Goal: Transaction & Acquisition: Book appointment/travel/reservation

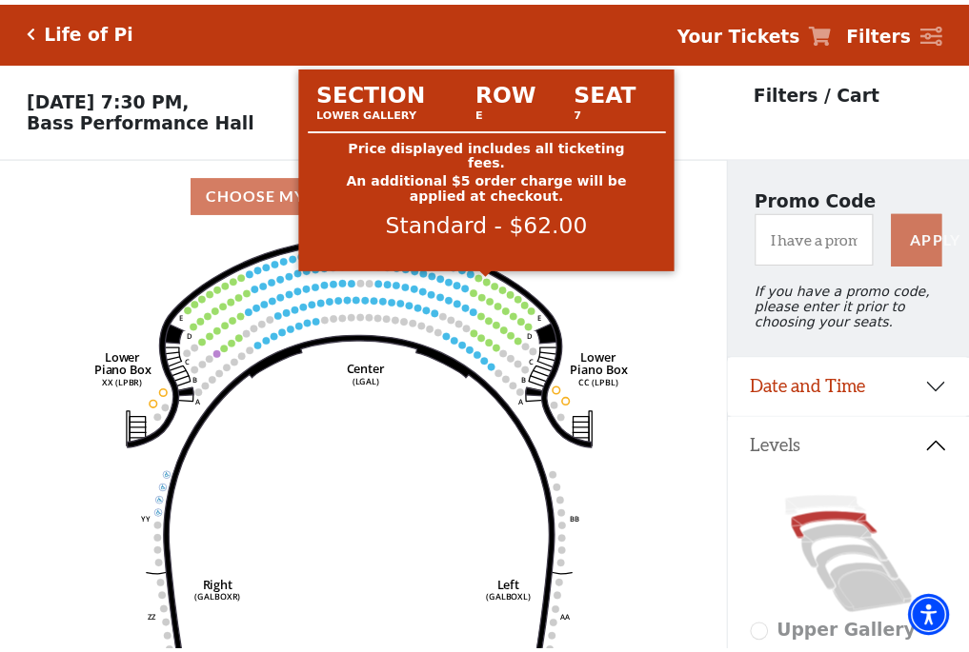
scroll to position [89, 0]
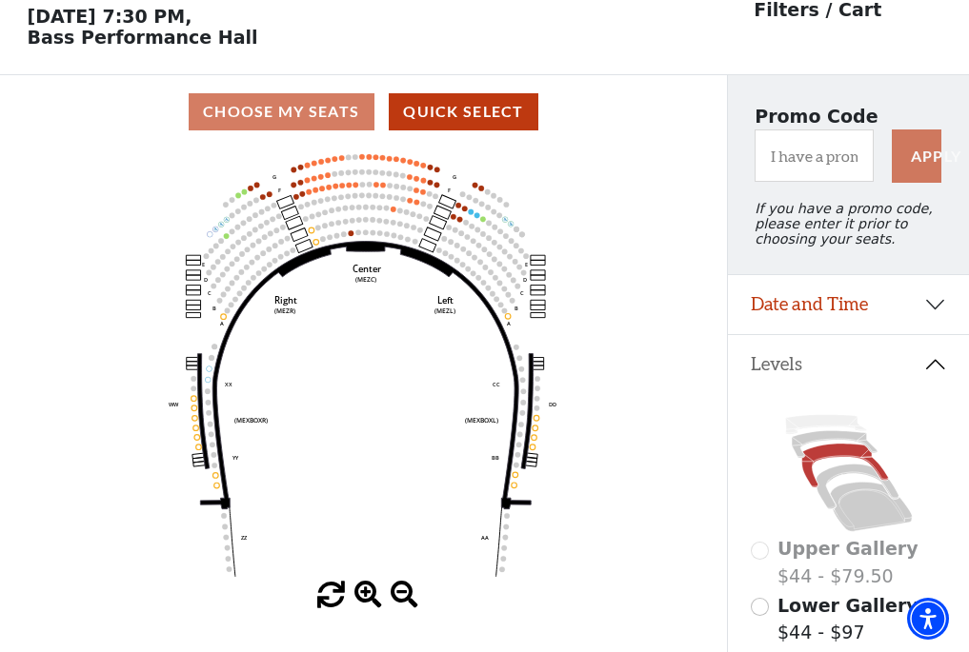
scroll to position [89, 0]
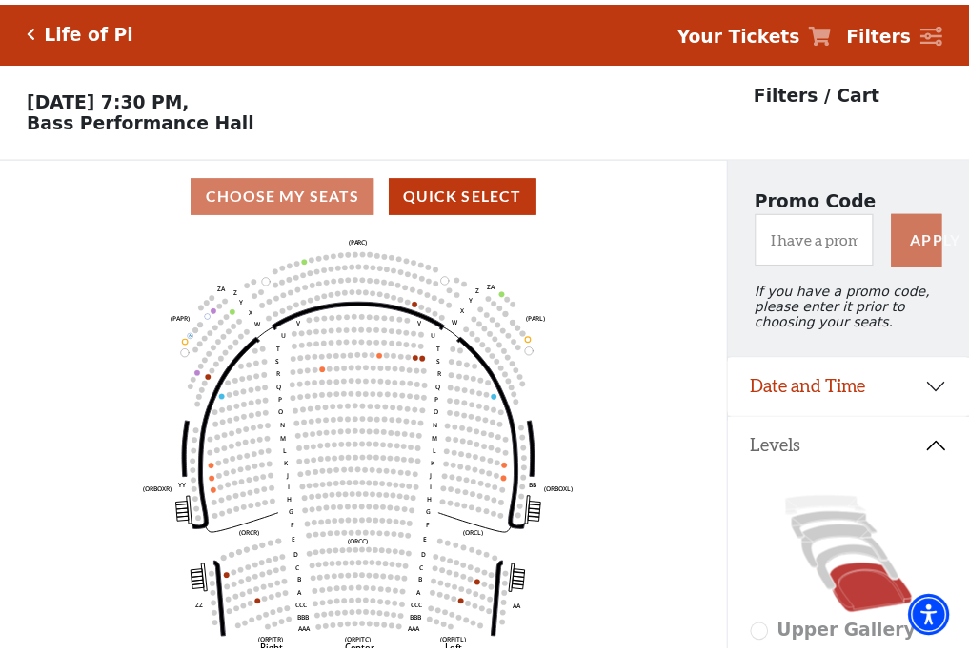
scroll to position [89, 0]
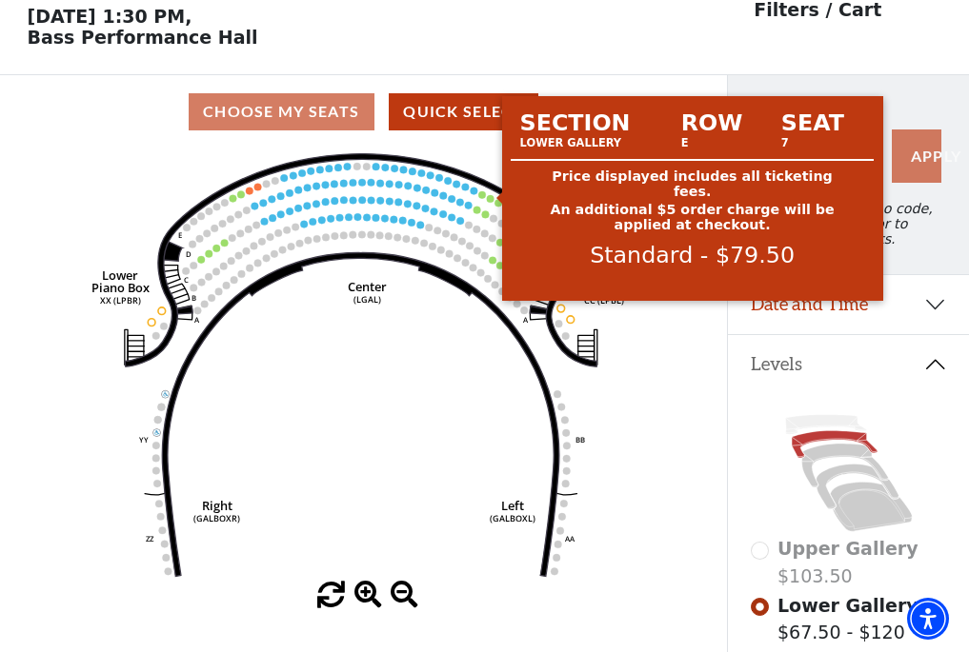
scroll to position [89, 0]
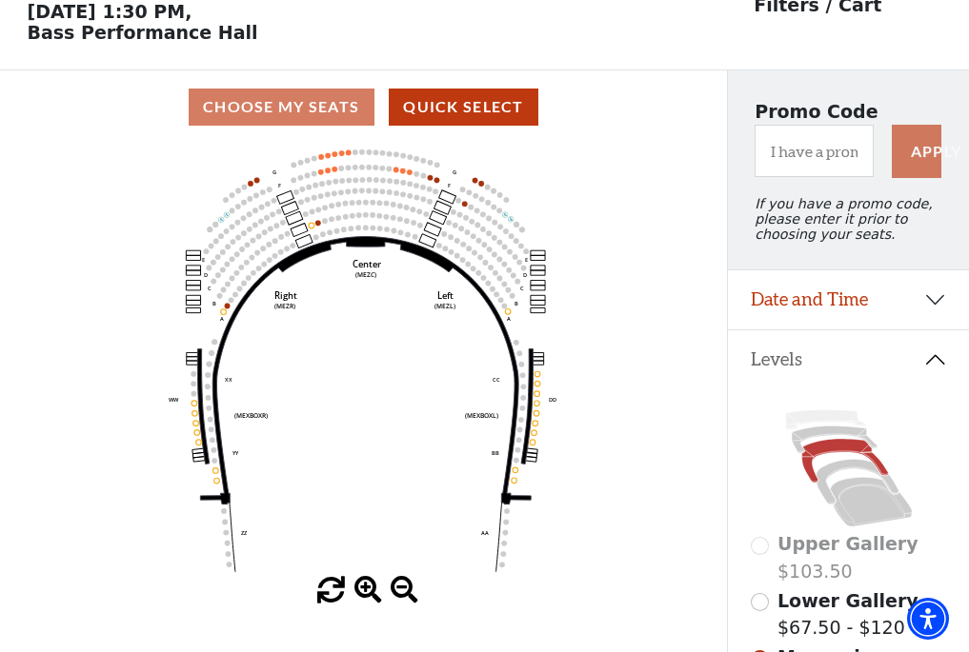
scroll to position [89, 0]
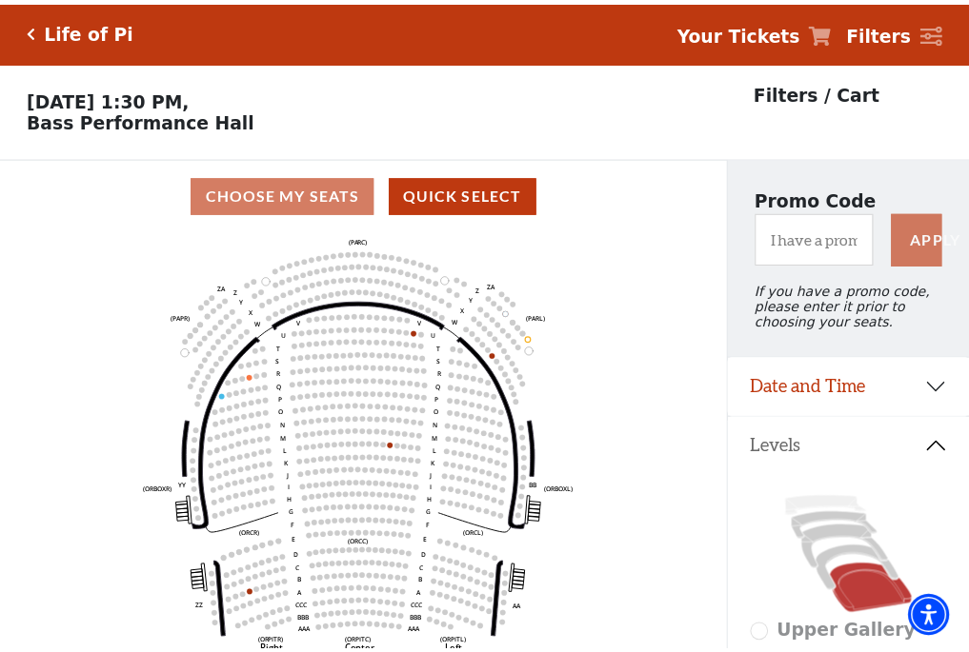
scroll to position [89, 0]
